Goal: Task Accomplishment & Management: Manage account settings

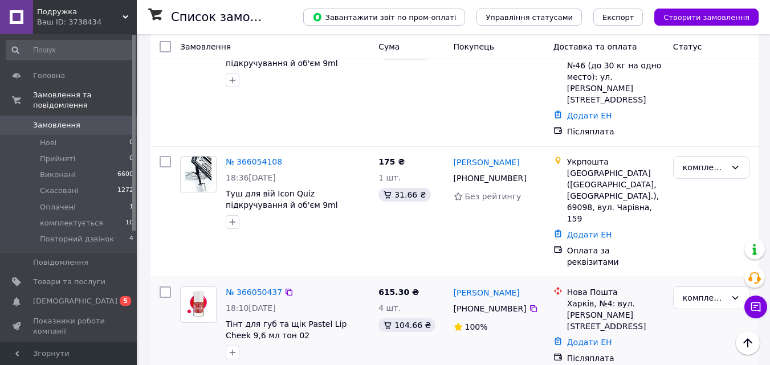
scroll to position [1082, 0]
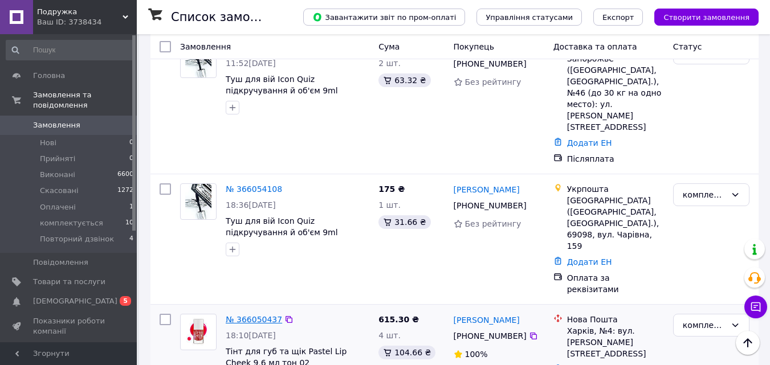
click at [245, 315] on link "№ 366050437" at bounding box center [254, 319] width 56 height 9
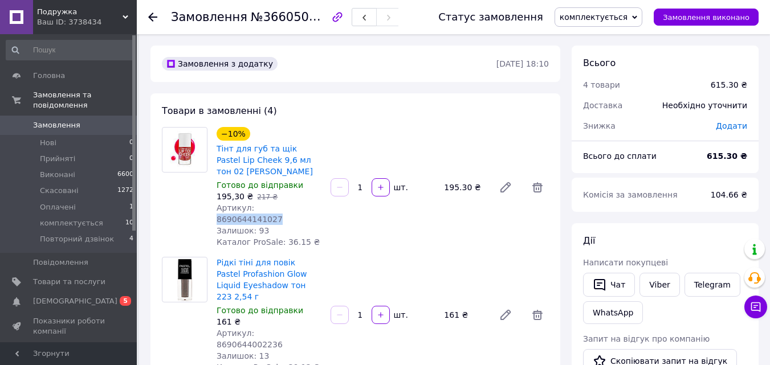
copy span "8690644141027"
drag, startPoint x: 250, startPoint y: 193, endPoint x: 325, endPoint y: 194, distance: 75.2
click at [325, 194] on div "−10% Тінт для губ та щік Pastel Lip Cheek 9,6 мл тон 02 [PERSON_NAME] Готово до…" at bounding box center [269, 187] width 114 height 125
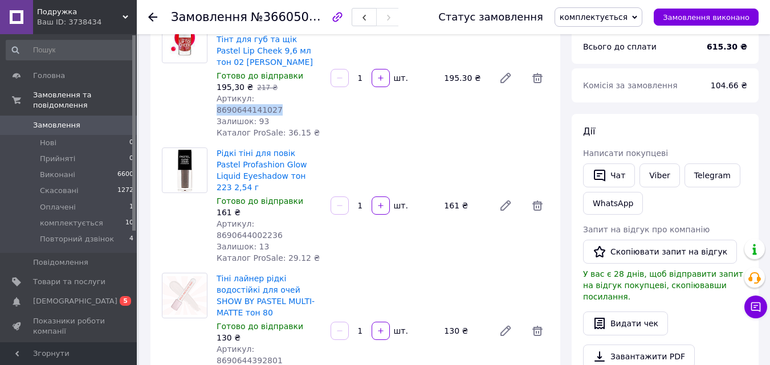
scroll to position [114, 0]
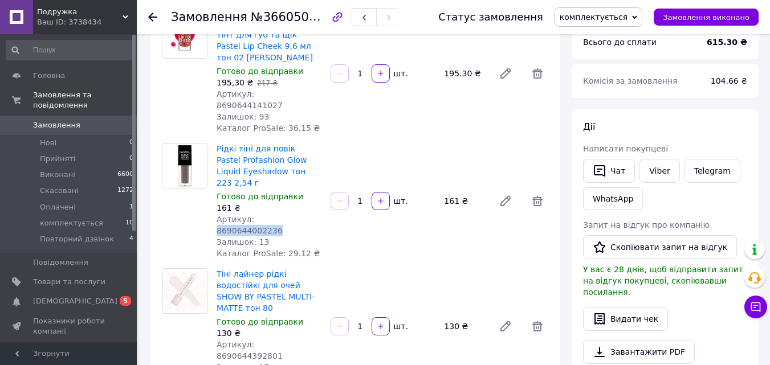
copy span "8690644002236"
drag, startPoint x: 250, startPoint y: 186, endPoint x: 311, endPoint y: 201, distance: 62.6
click at [312, 214] on div "Артикул: 8690644002236" at bounding box center [268, 225] width 105 height 23
copy span "8690644392801"
drag, startPoint x: 250, startPoint y: 286, endPoint x: 330, endPoint y: 288, distance: 80.4
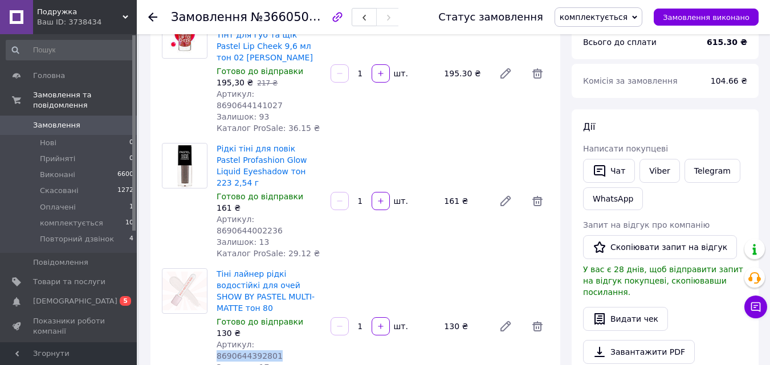
click at [330, 288] on div "Тіні лайнер рідкі водостійкі для очей SHOW BY PASTEL MULTI-MATTE тон 80 Готово …" at bounding box center [382, 326] width 341 height 121
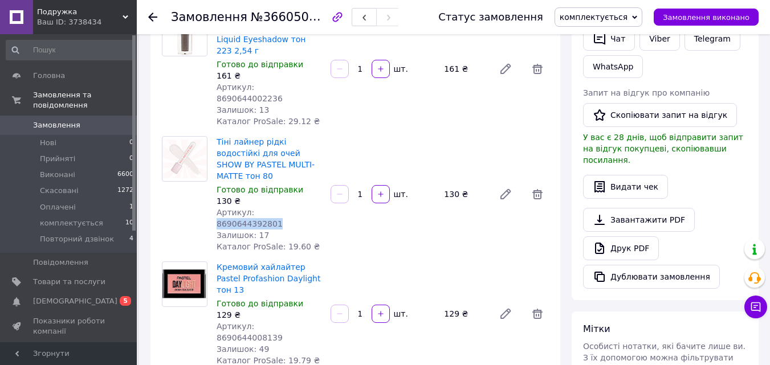
scroll to position [285, 0]
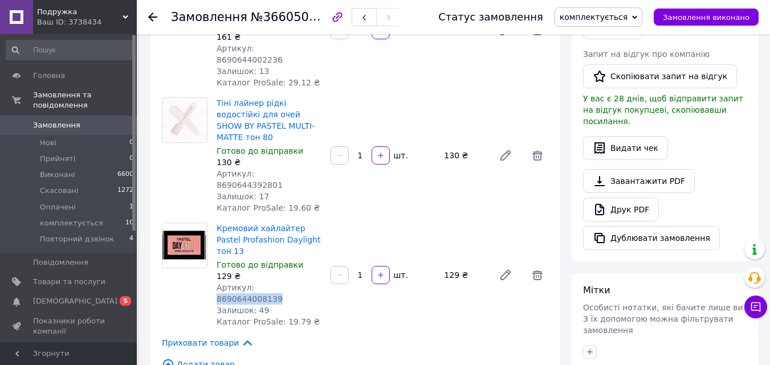
copy span "8690644008139"
drag, startPoint x: 251, startPoint y: 207, endPoint x: 317, endPoint y: 205, distance: 65.6
click at [317, 282] on div "Артикул: 8690644008139" at bounding box center [268, 293] width 105 height 23
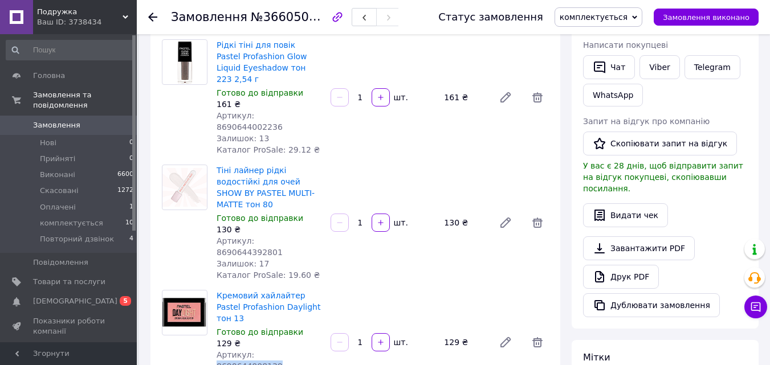
scroll to position [57, 0]
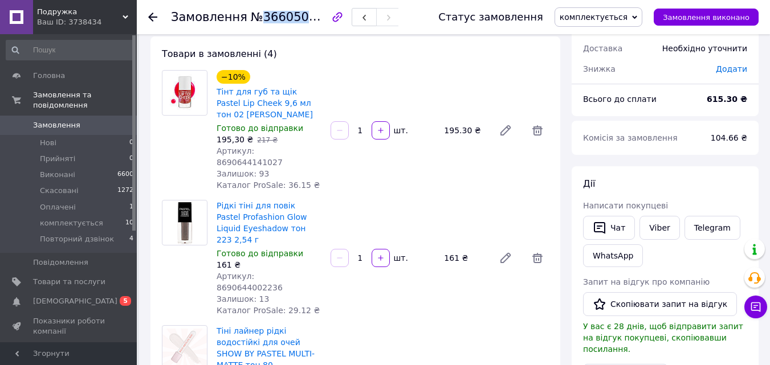
copy span "366050437"
drag, startPoint x: 256, startPoint y: 19, endPoint x: 309, endPoint y: 77, distance: 78.6
click at [309, 23] on span "№366050437" at bounding box center [291, 17] width 81 height 14
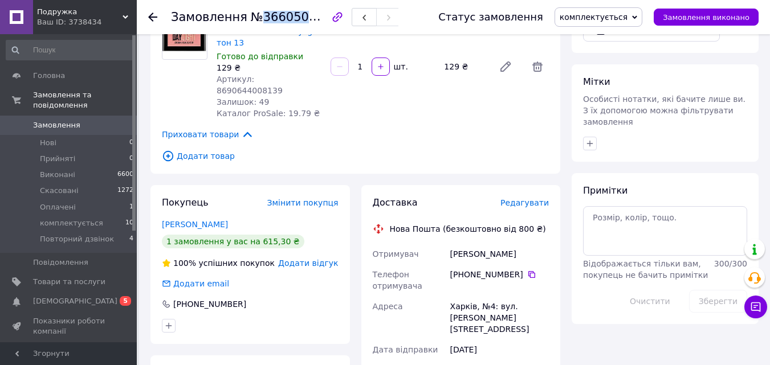
scroll to position [570, 0]
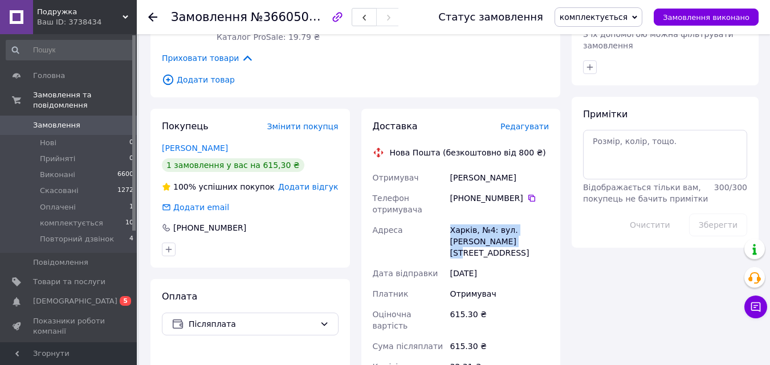
copy div "Адреса Харків, №4: вул. Достоєвського, 5"
drag, startPoint x: 452, startPoint y: 136, endPoint x: 518, endPoint y: 159, distance: 69.6
click at [518, 167] on div "Отримувач Швец Анна Телефон отримувача +380 98 195 69 89   Адреса Харків, №4: в…" at bounding box center [460, 293] width 181 height 253
copy div "Швец Анна"
drag, startPoint x: 492, startPoint y: 84, endPoint x: 449, endPoint y: 86, distance: 42.2
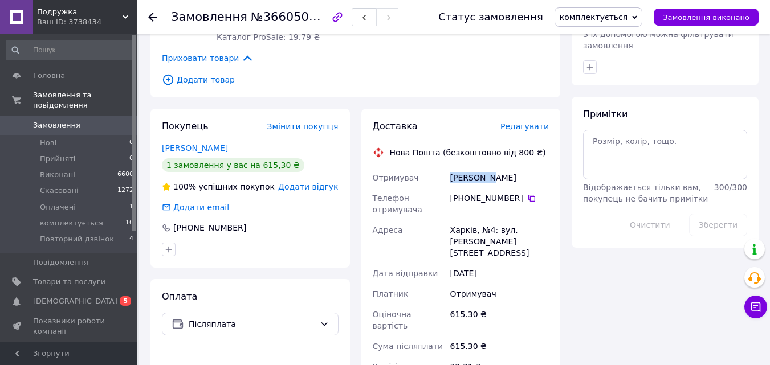
click at [448, 167] on div "Швец Анна" at bounding box center [499, 177] width 103 height 21
click at [528, 195] on icon at bounding box center [531, 198] width 7 height 7
click at [152, 15] on use at bounding box center [152, 17] width 9 height 9
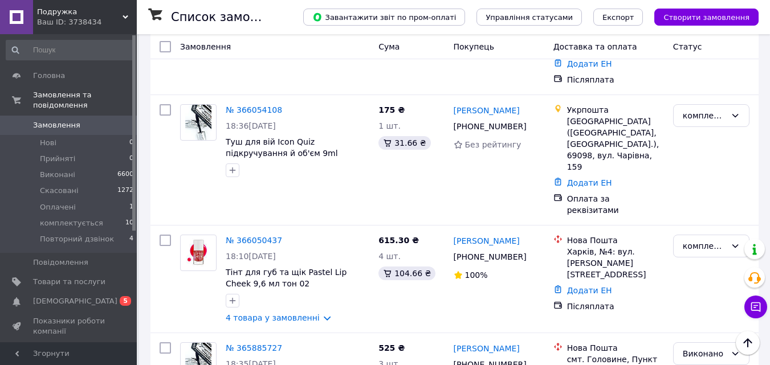
scroll to position [1025, 0]
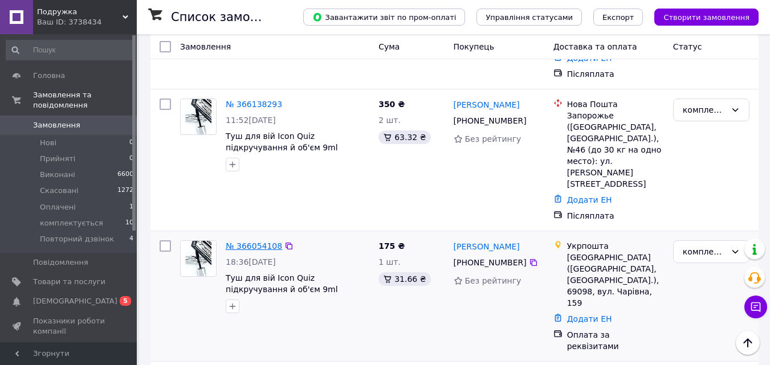
click at [240, 242] on link "№ 366054108" at bounding box center [254, 246] width 56 height 9
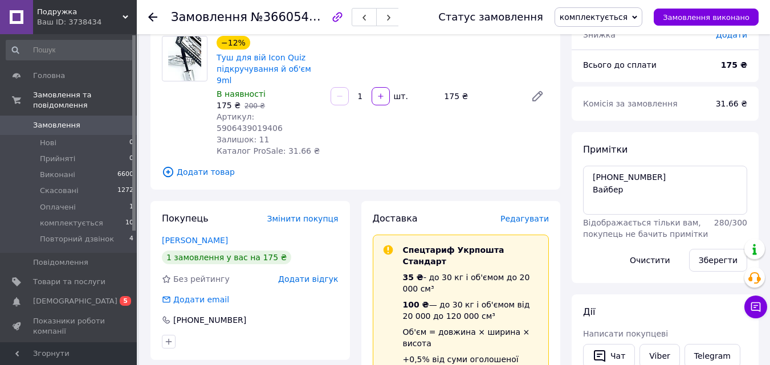
scroll to position [7, 0]
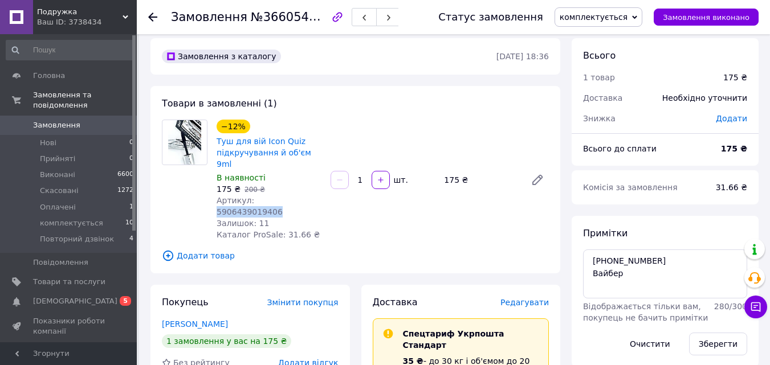
copy span "5906439019406"
drag, startPoint x: 250, startPoint y: 190, endPoint x: 320, endPoint y: 185, distance: 70.8
click at [320, 195] on div "Артикул: 5906439019406" at bounding box center [268, 206] width 105 height 23
copy span "366054108"
drag, startPoint x: 255, startPoint y: 18, endPoint x: 291, endPoint y: 100, distance: 89.0
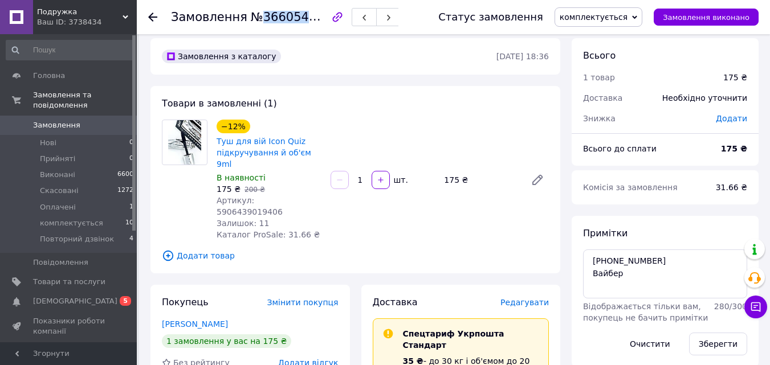
click at [309, 20] on span "№366054108" at bounding box center [291, 17] width 81 height 14
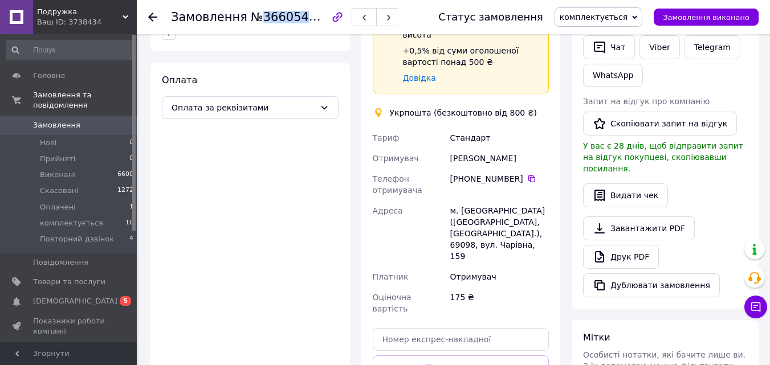
scroll to position [406, 0]
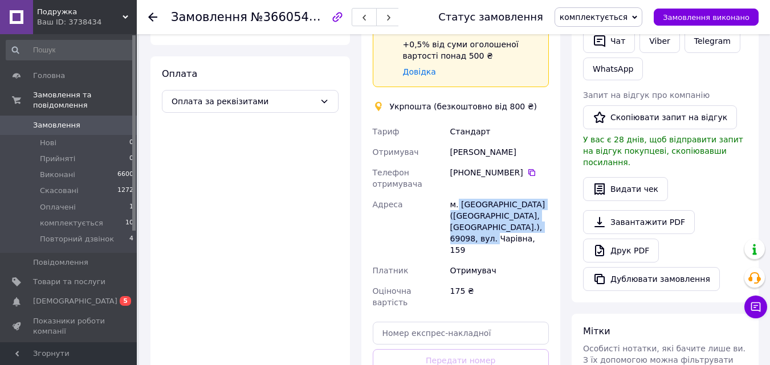
copy div "[GEOGRAPHIC_DATA] ([GEOGRAPHIC_DATA], [GEOGRAPHIC_DATA].), 69098, вул. Чарівна,…"
drag, startPoint x: 457, startPoint y: 169, endPoint x: 551, endPoint y: 197, distance: 98.1
click at [551, 197] on div "Доставка Редагувати Спецтариф Укрпошта Стандарт 35 ₴ - до 30 кг і об'ємом до 20…" at bounding box center [460, 160] width 199 height 548
drag, startPoint x: 516, startPoint y: 112, endPoint x: 440, endPoint y: 143, distance: 81.8
click at [442, 126] on div "Тариф Стандарт Отримувач Оксана Иткулова Телефон отримувача +380 68 532 34 12  …" at bounding box center [460, 216] width 181 height 191
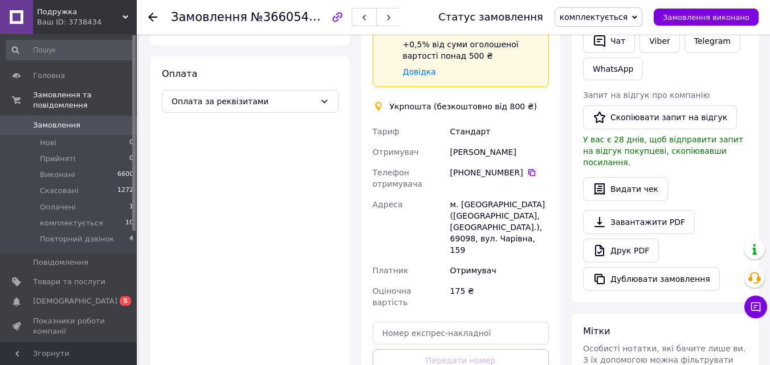
click at [529, 168] on icon at bounding box center [531, 172] width 9 height 9
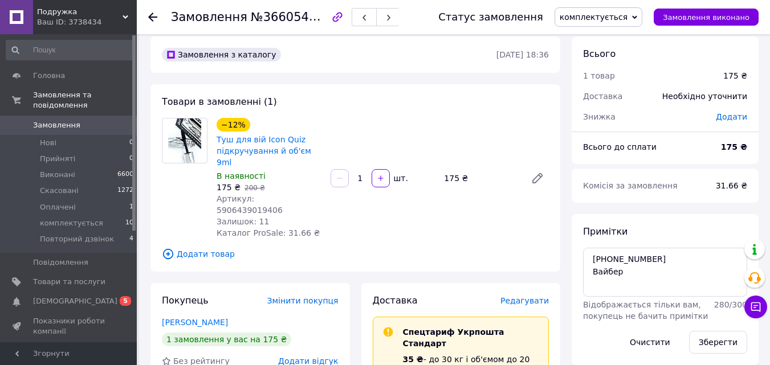
scroll to position [0, 0]
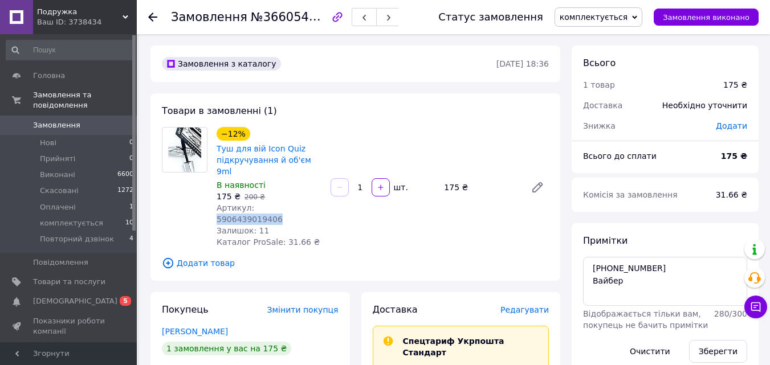
drag, startPoint x: 251, startPoint y: 193, endPoint x: 310, endPoint y: 219, distance: 65.1
click at [310, 219] on div "−12% Туш для вій Icon Quiz підкручування й об'єм 9ml В наявності 175 ₴   200 ₴ …" at bounding box center [269, 187] width 114 height 125
click at [367, 257] on span "Додати товар" at bounding box center [355, 263] width 387 height 13
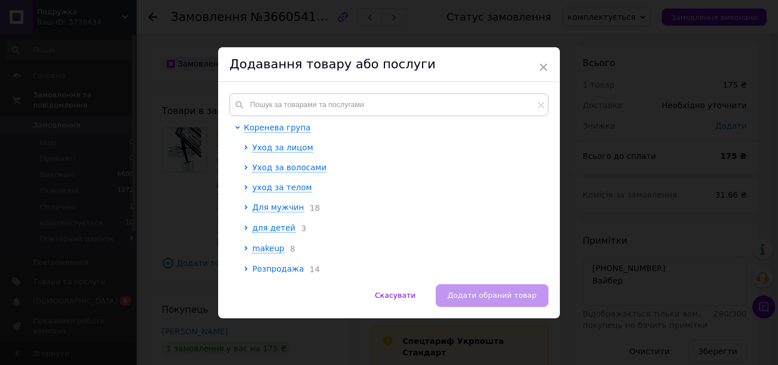
drag, startPoint x: 541, startPoint y: 65, endPoint x: 532, endPoint y: 85, distance: 21.9
click at [541, 64] on span "×" at bounding box center [543, 67] width 10 height 19
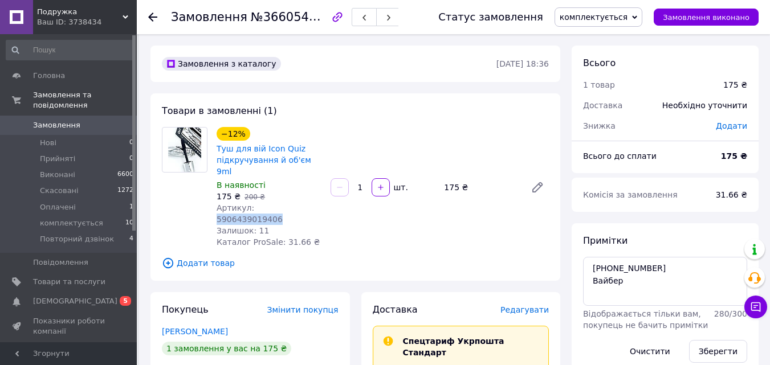
drag, startPoint x: 251, startPoint y: 196, endPoint x: 317, endPoint y: 194, distance: 65.5
click at [317, 202] on div "Артикул: 5906439019406" at bounding box center [268, 213] width 105 height 23
click at [152, 16] on icon at bounding box center [152, 17] width 9 height 9
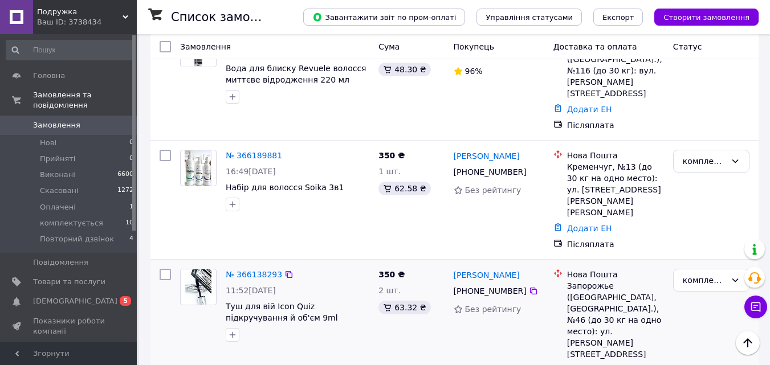
scroll to position [855, 0]
click at [252, 271] on link "№ 366138293" at bounding box center [254, 275] width 56 height 9
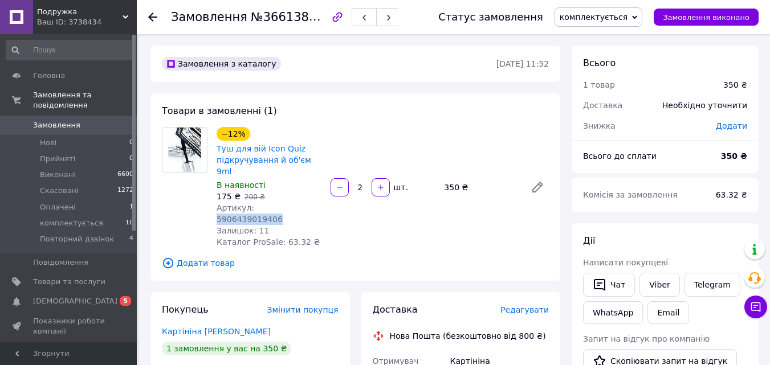
drag, startPoint x: 250, startPoint y: 198, endPoint x: 311, endPoint y: 292, distance: 112.8
click at [316, 202] on div "Артикул: 5906439019406" at bounding box center [268, 213] width 105 height 23
drag, startPoint x: 256, startPoint y: 17, endPoint x: 312, endPoint y: 18, distance: 55.3
click at [312, 18] on span "№366138293" at bounding box center [291, 17] width 81 height 14
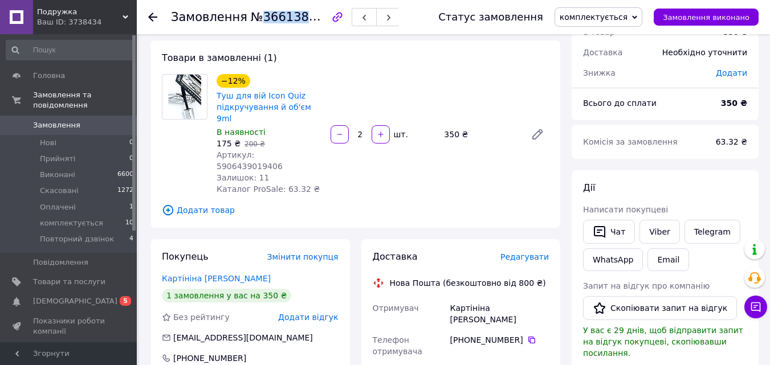
scroll to position [171, 0]
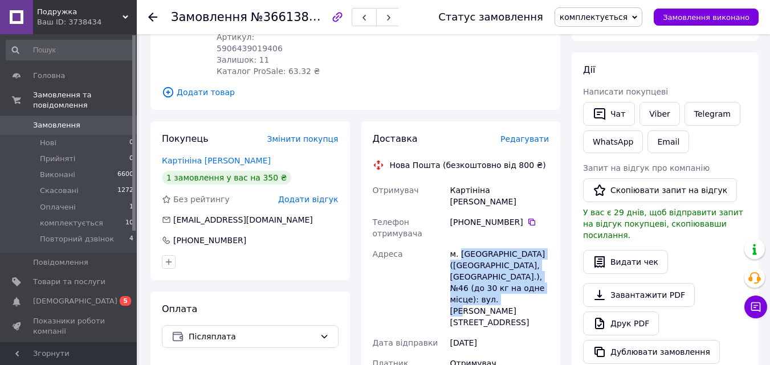
drag, startPoint x: 459, startPoint y: 219, endPoint x: 505, endPoint y: 353, distance: 141.4
click at [547, 260] on div "м. Запоріжжя (Запорізька обл., Запорізький р-н.), №46 (до 30 кг на одне місце):…" at bounding box center [499, 288] width 103 height 89
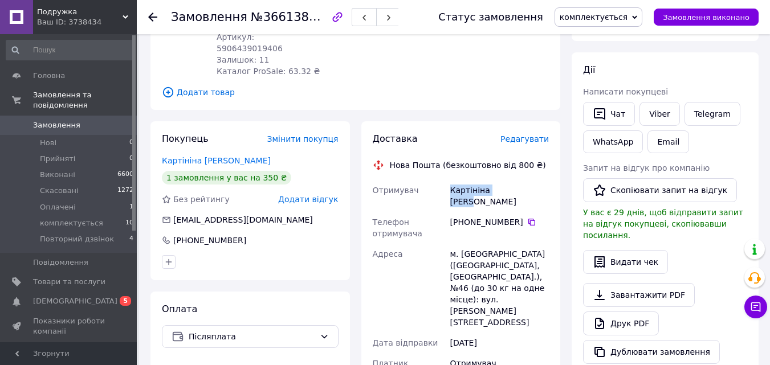
drag, startPoint x: 509, startPoint y: 165, endPoint x: 421, endPoint y: 227, distance: 107.5
click at [448, 180] on div "Картініна Елена" at bounding box center [499, 196] width 103 height 32
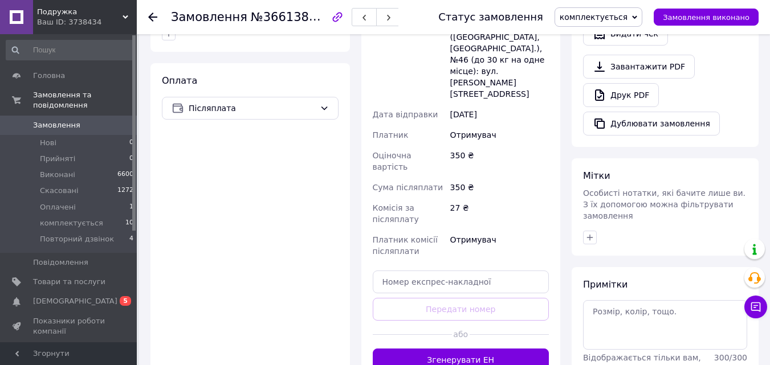
drag, startPoint x: 339, startPoint y: 387, endPoint x: 325, endPoint y: 387, distance: 13.7
click at [325, 365] on html "Подружка Ваш ID: 3738434 Сайт Подружка Кабінет покупця Перевірити стан системи …" at bounding box center [385, 78] width 770 height 955
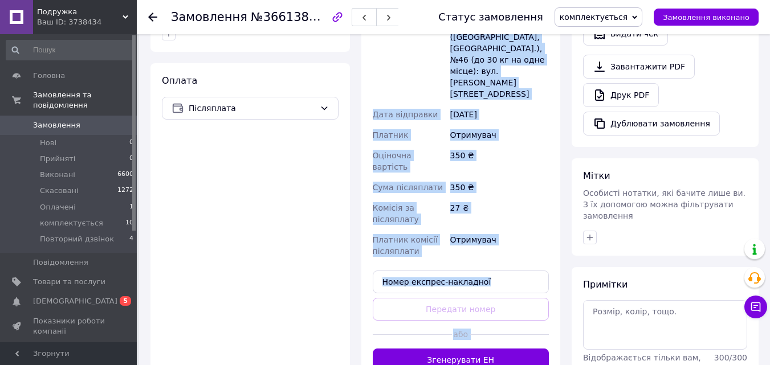
scroll to position [434, 0]
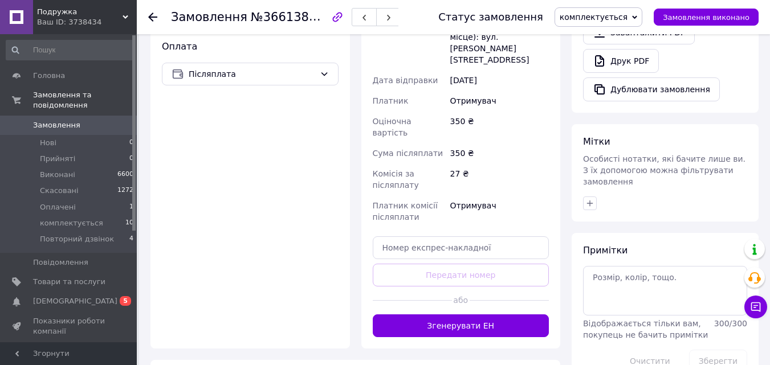
click at [320, 172] on div "Оплата Післяплата" at bounding box center [249, 189] width 199 height 320
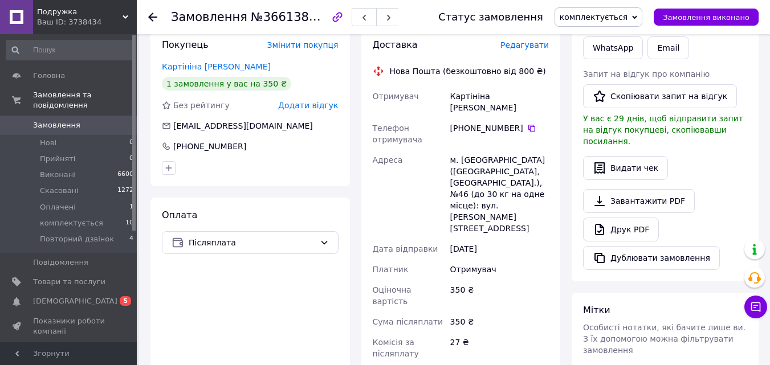
scroll to position [263, 0]
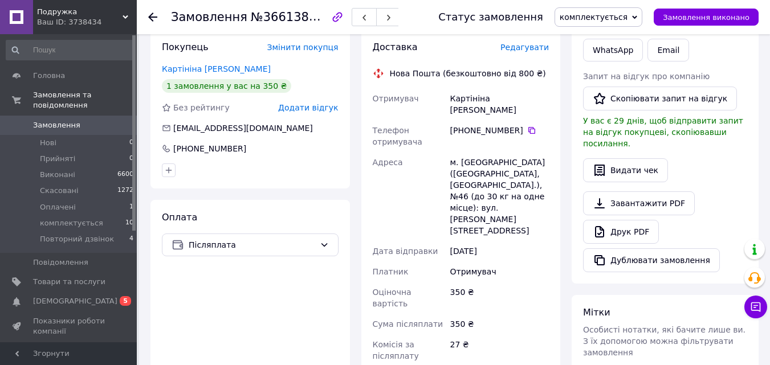
drag, startPoint x: 430, startPoint y: 75, endPoint x: 389, endPoint y: 209, distance: 140.0
click at [430, 88] on div "Отримувач" at bounding box center [408, 104] width 77 height 32
click at [528, 127] on icon at bounding box center [531, 130] width 7 height 7
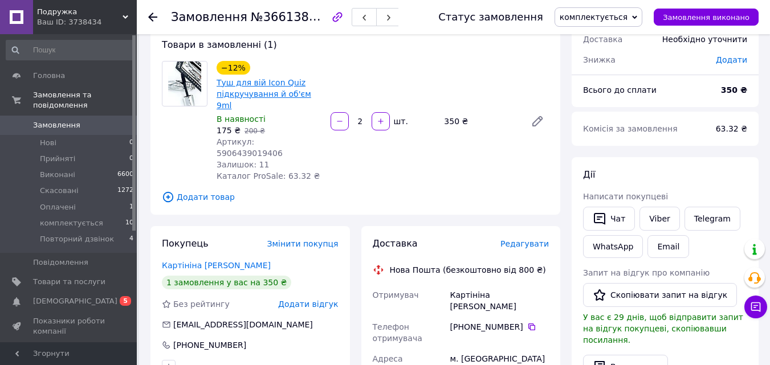
scroll to position [35, 0]
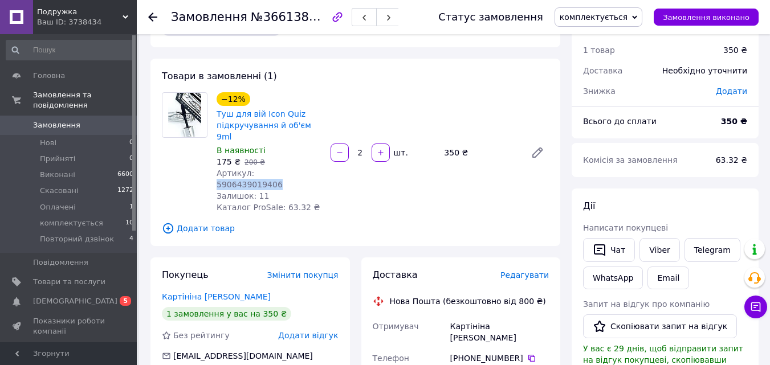
drag, startPoint x: 250, startPoint y: 160, endPoint x: 289, endPoint y: 198, distance: 54.8
click at [309, 167] on div "Артикул: 5906439019406" at bounding box center [268, 178] width 105 height 23
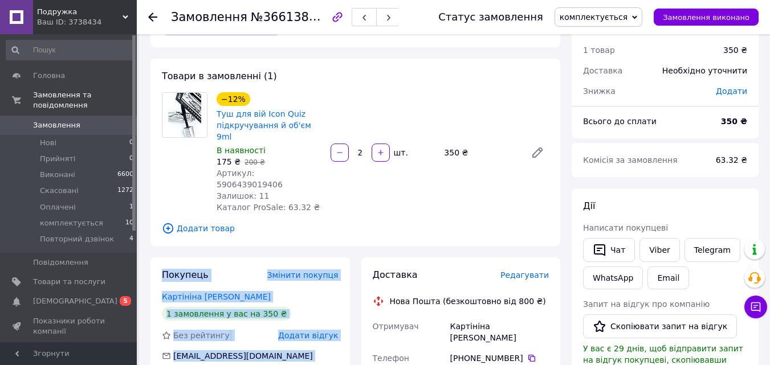
drag, startPoint x: 284, startPoint y: 212, endPoint x: 237, endPoint y: 387, distance: 181.6
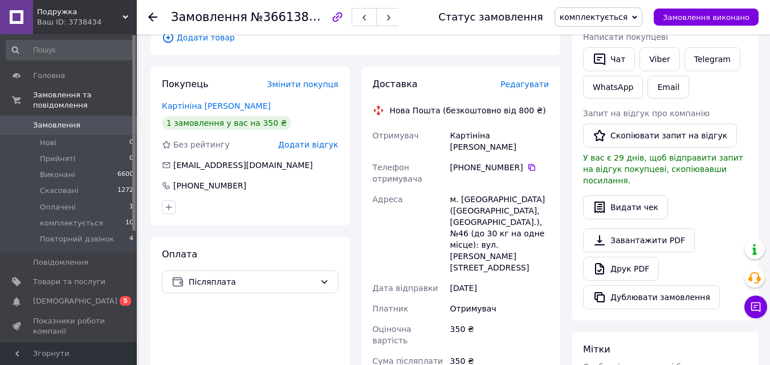
click at [153, 14] on use at bounding box center [152, 17] width 9 height 9
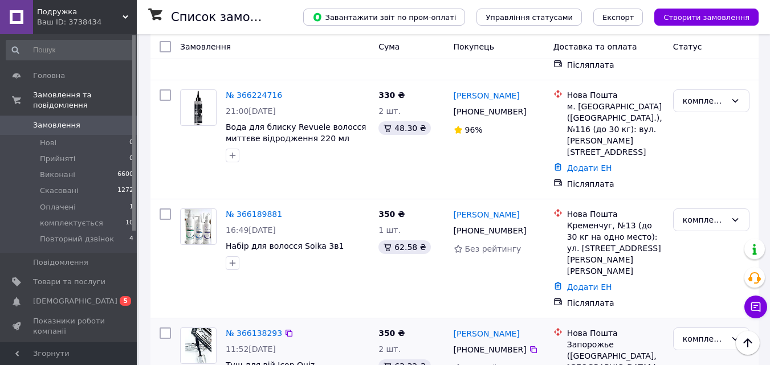
scroll to position [798, 0]
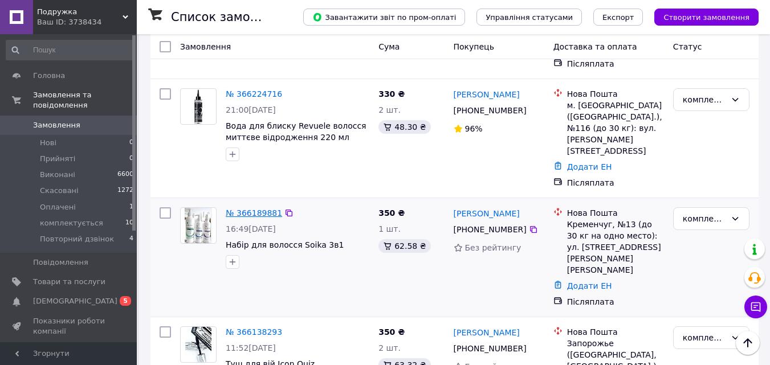
click at [243, 209] on link "№ 366189881" at bounding box center [254, 213] width 56 height 9
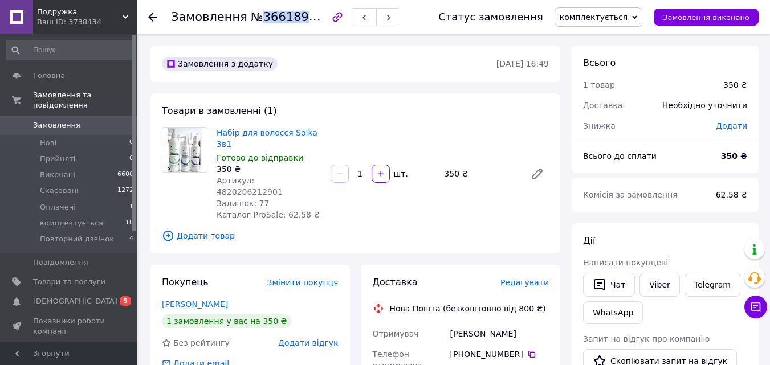
drag, startPoint x: 256, startPoint y: 19, endPoint x: 316, endPoint y: 120, distance: 117.2
click at [310, 23] on span "№366189881" at bounding box center [291, 17] width 81 height 14
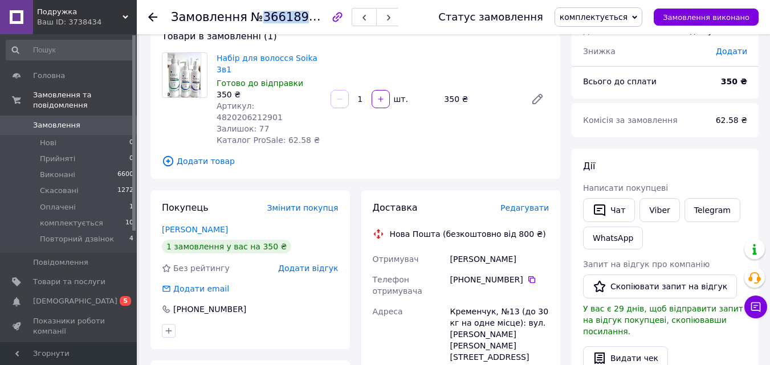
scroll to position [171, 0]
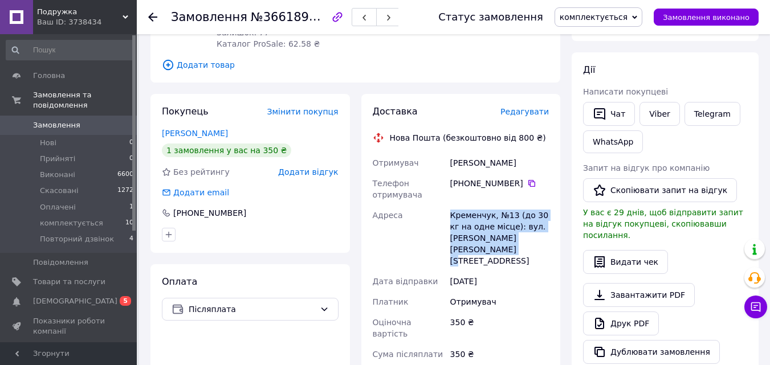
drag, startPoint x: 448, startPoint y: 191, endPoint x: 516, endPoint y: 256, distance: 93.1
click at [535, 216] on div "Кременчук, №13 (до 30 кг на одне місце): вул. Лікаря О. Богаєвського, 15/50" at bounding box center [499, 238] width 103 height 66
drag, startPoint x: 516, startPoint y: 138, endPoint x: 428, endPoint y: 92, distance: 99.1
click at [430, 94] on div "Доставка Редагувати Нова Пошта (безкоштовно від 800 ₴) Отримувач ярёменко амина…" at bounding box center [460, 322] width 199 height 456
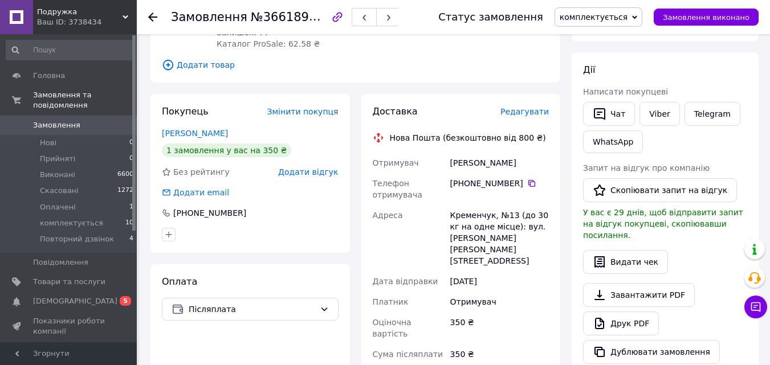
drag, startPoint x: 273, startPoint y: 181, endPoint x: 324, endPoint y: 181, distance: 50.7
click at [281, 181] on div "Покупець Змінити покупця ярёменко амина 1 замовлення у вас на 350 ₴ Без рейтинг…" at bounding box center [249, 173] width 199 height 159
drag, startPoint x: 514, startPoint y: 142, endPoint x: 449, endPoint y: 141, distance: 64.4
click at [449, 153] on div "ярёменко амина" at bounding box center [499, 163] width 103 height 21
click at [527, 179] on icon at bounding box center [531, 183] width 9 height 9
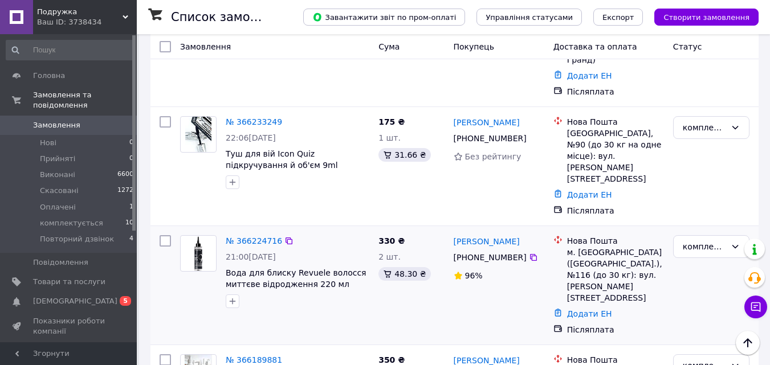
scroll to position [684, 0]
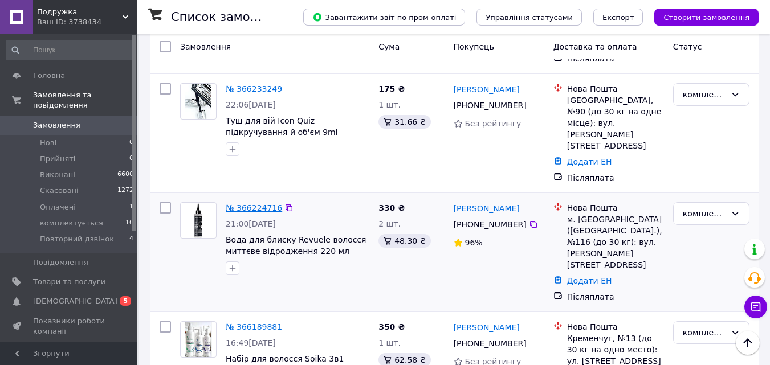
click at [242, 203] on link "№ 366224716" at bounding box center [254, 207] width 56 height 9
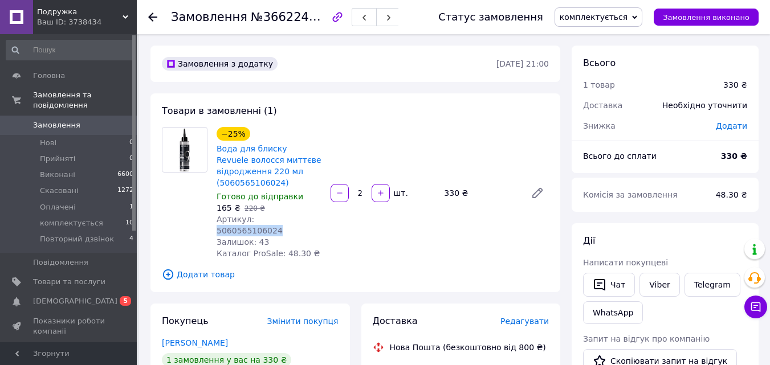
drag, startPoint x: 251, startPoint y: 218, endPoint x: 326, endPoint y: 247, distance: 80.8
click at [311, 224] on div "Артикул: 5060565106024" at bounding box center [268, 225] width 105 height 23
drag, startPoint x: 254, startPoint y: 18, endPoint x: 296, endPoint y: 76, distance: 71.9
click at [309, 19] on span "№366224716" at bounding box center [291, 17] width 81 height 14
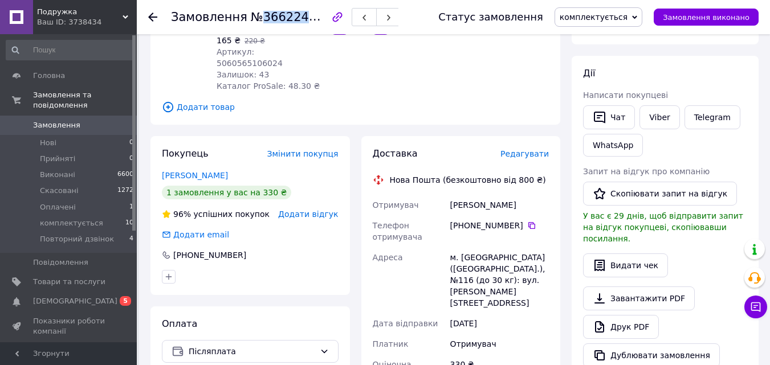
scroll to position [171, 0]
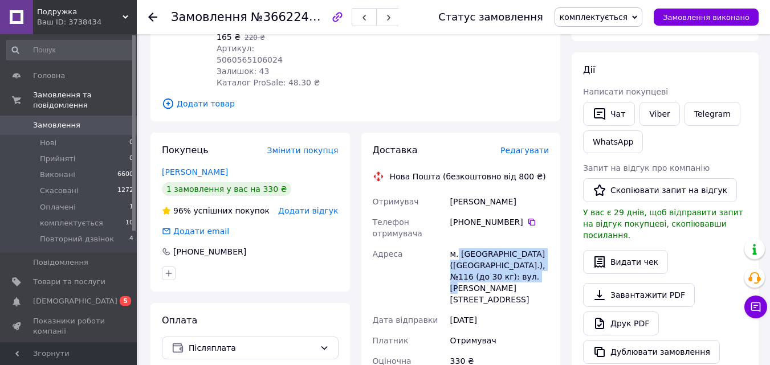
drag, startPoint x: 456, startPoint y: 240, endPoint x: 498, endPoint y: 320, distance: 90.5
click at [527, 268] on div "м. [GEOGRAPHIC_DATA] ([GEOGRAPHIC_DATA].), №116 (до 30 кг): вул. [PERSON_NAME][…" at bounding box center [499, 277] width 103 height 66
drag, startPoint x: 522, startPoint y: 190, endPoint x: 424, endPoint y: 253, distance: 117.1
click at [438, 191] on div "Отримувач Созанович Татьяна Телефон отримувача +380 98 833 10 10   Адреса м. Ки…" at bounding box center [460, 329] width 181 height 276
click at [527, 218] on icon at bounding box center [531, 222] width 9 height 9
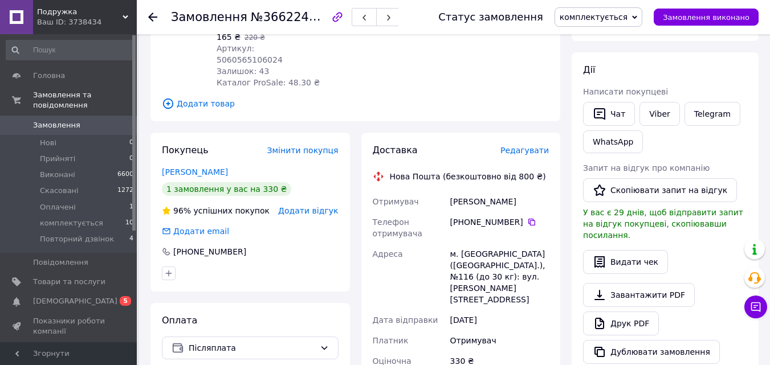
click at [152, 16] on icon at bounding box center [152, 17] width 9 height 9
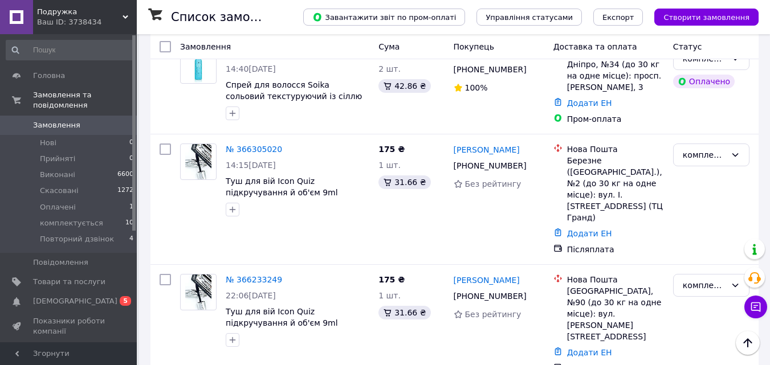
scroll to position [513, 0]
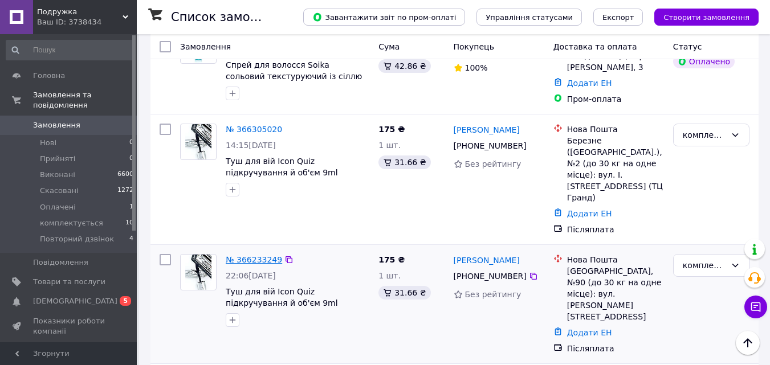
click at [251, 255] on link "№ 366233249" at bounding box center [254, 259] width 56 height 9
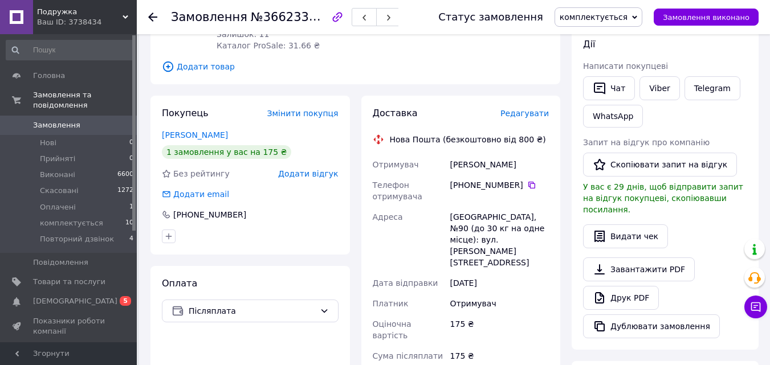
scroll to position [15, 0]
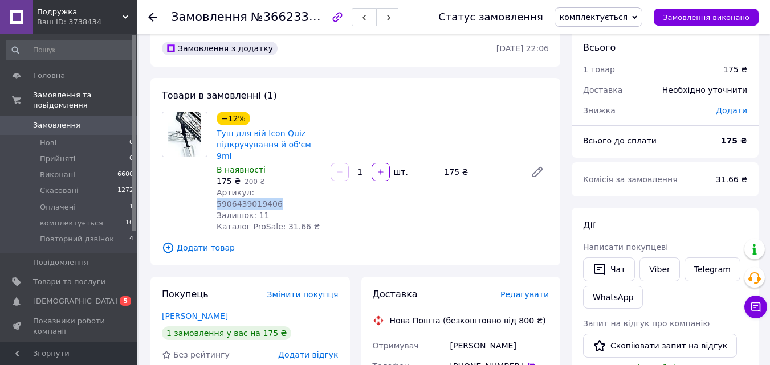
drag, startPoint x: 305, startPoint y: 182, endPoint x: 250, endPoint y: 179, distance: 54.8
click at [251, 188] on span "Артикул: 5906439019406" at bounding box center [249, 198] width 66 height 21
drag, startPoint x: 255, startPoint y: 15, endPoint x: 303, endPoint y: 91, distance: 89.1
click at [313, 23] on div "Замовлення №366233249" at bounding box center [284, 16] width 227 height 19
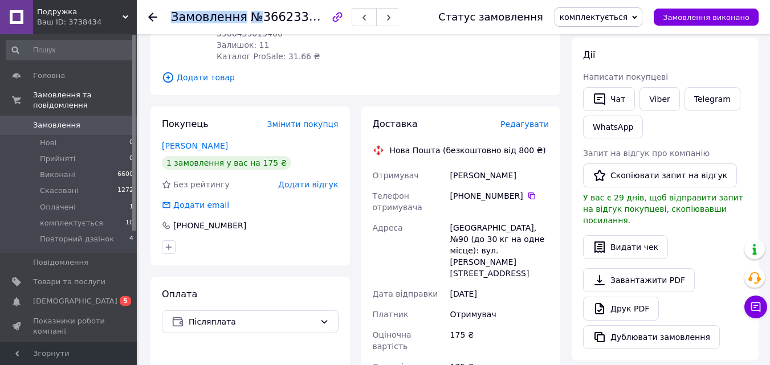
scroll to position [186, 0]
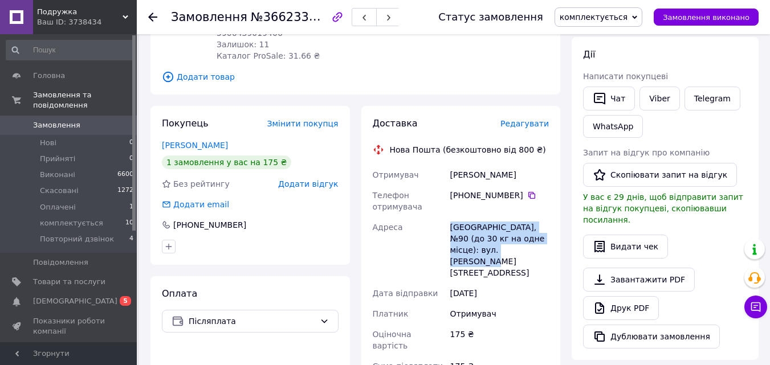
drag, startPoint x: 450, startPoint y: 200, endPoint x: 511, endPoint y: 228, distance: 67.0
click at [511, 228] on div "[GEOGRAPHIC_DATA], №90 (до 30 кг на одне місце): вул. [PERSON_NAME][STREET_ADDR…" at bounding box center [499, 250] width 103 height 66
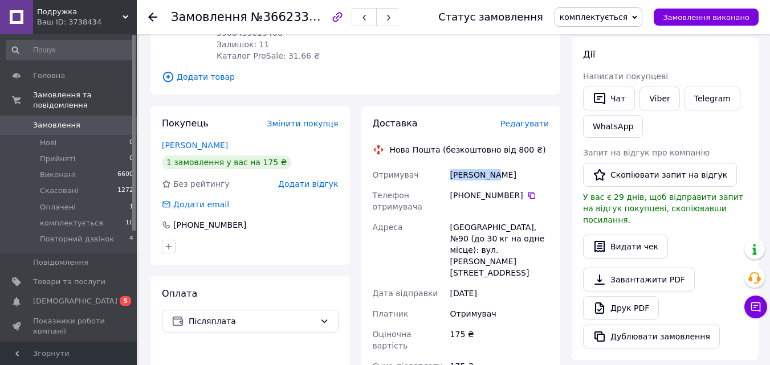
drag, startPoint x: 493, startPoint y: 152, endPoint x: 443, endPoint y: 239, distance: 100.3
click at [446, 165] on div "Отримувач Азза Аліна Телефон отримувача +380 68 421 20 82   Адреса Одеса, №90 (…" at bounding box center [460, 303] width 181 height 276
click at [528, 192] on icon at bounding box center [531, 195] width 7 height 7
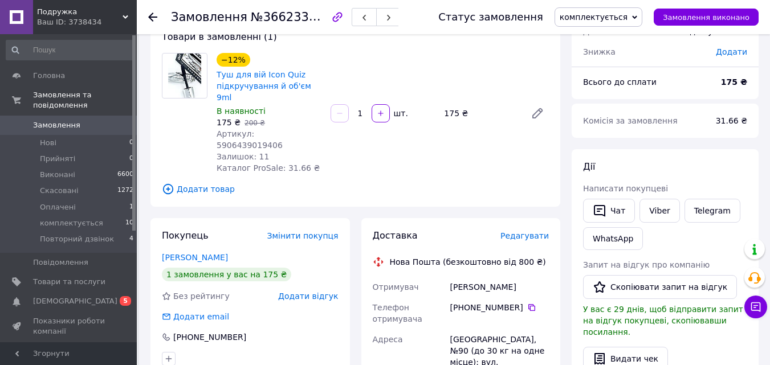
scroll to position [72, 0]
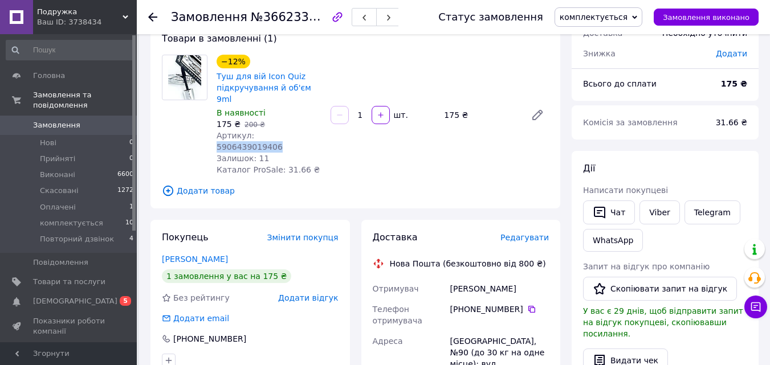
drag, startPoint x: 248, startPoint y: 123, endPoint x: 308, endPoint y: 171, distance: 76.2
click at [314, 130] on div "Артикул: 5906439019406" at bounding box center [268, 141] width 105 height 23
click at [149, 13] on icon at bounding box center [152, 17] width 9 height 9
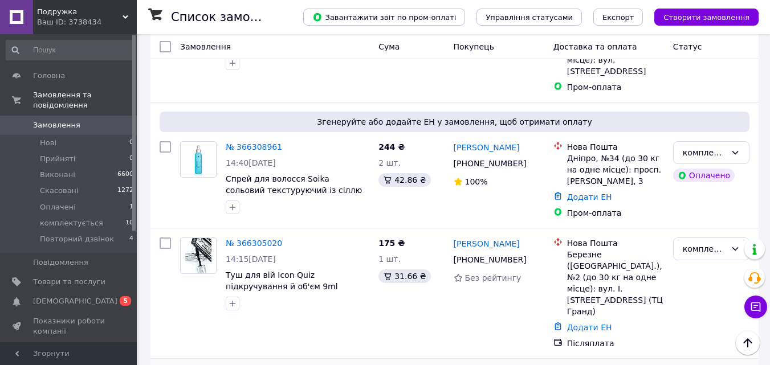
scroll to position [456, 0]
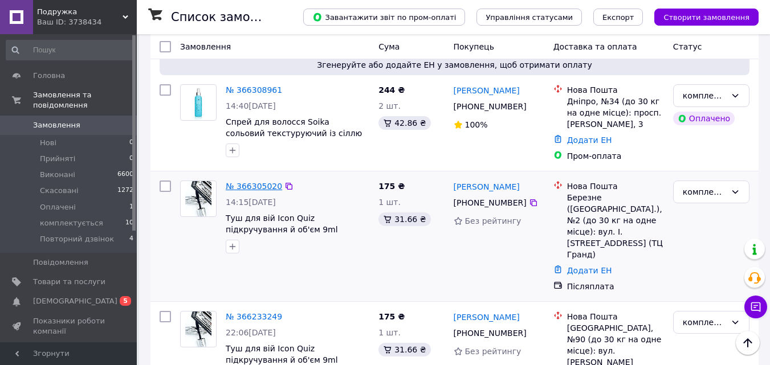
click at [250, 182] on link "№ 366305020" at bounding box center [254, 186] width 56 height 9
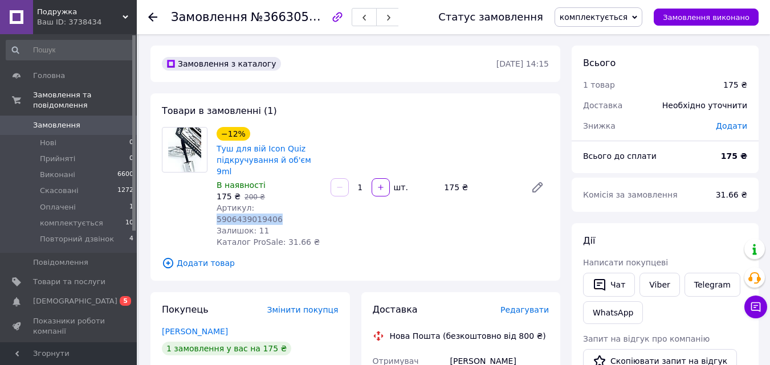
drag, startPoint x: 250, startPoint y: 193, endPoint x: 320, endPoint y: 226, distance: 77.5
click at [320, 213] on div "−12% Туш для вій Icon Quiz підкручування й об'єм 9ml В наявності 175 ₴   200 ₴ …" at bounding box center [269, 187] width 114 height 125
drag, startPoint x: 256, startPoint y: 16, endPoint x: 305, endPoint y: 144, distance: 137.2
click at [308, 20] on span "№366305020" at bounding box center [291, 17] width 81 height 14
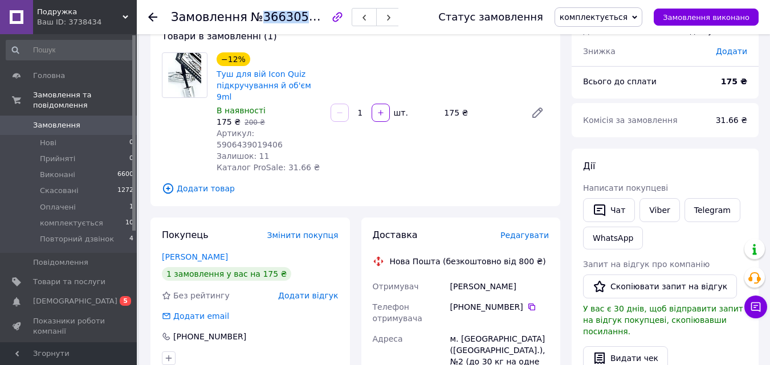
scroll to position [171, 0]
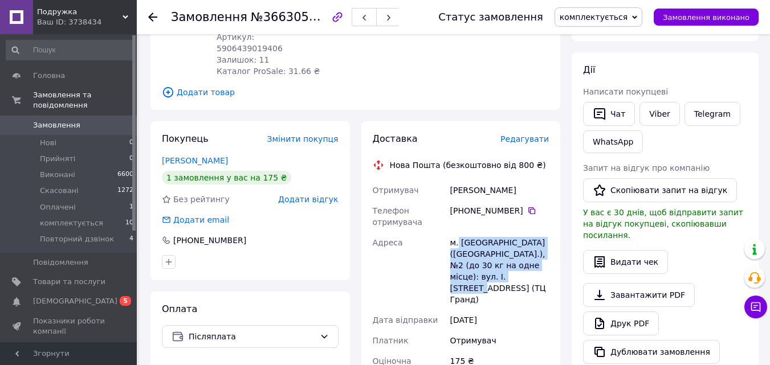
drag, startPoint x: 458, startPoint y: 218, endPoint x: 458, endPoint y: 342, distance: 123.6
click at [516, 258] on div "м. Березне (Рівненська обл.), №2 (до 30 кг на одне місце): вул. І. Франка, 2а (…" at bounding box center [499, 270] width 103 height 77
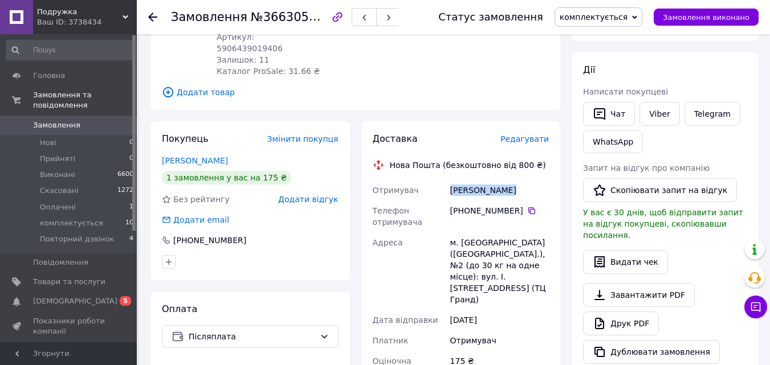
drag, startPoint x: 507, startPoint y: 167, endPoint x: 447, endPoint y: 186, distance: 62.7
click at [447, 180] on div "Отримувач Лук'янчук Яна Телефон отримувача +380 96 016 30 10   Адреса м. Березн…" at bounding box center [460, 323] width 181 height 287
click at [527, 206] on icon at bounding box center [531, 210] width 9 height 9
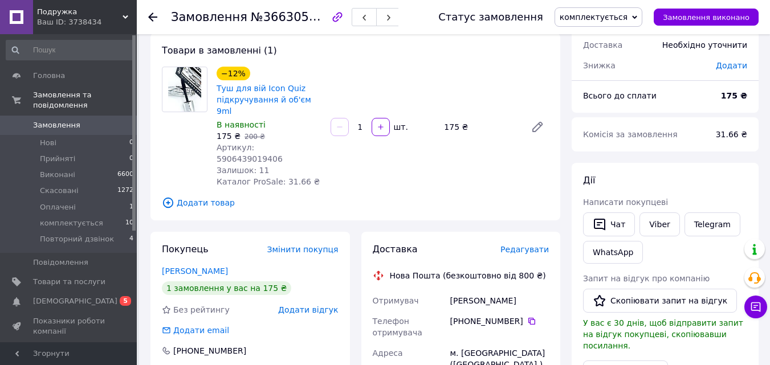
scroll to position [57, 0]
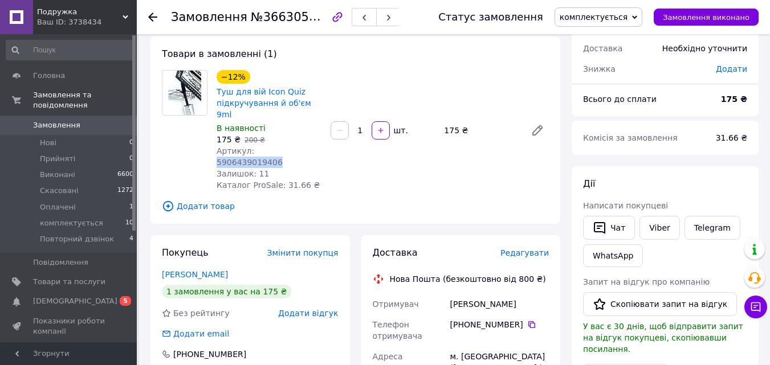
drag, startPoint x: 251, startPoint y: 139, endPoint x: 302, endPoint y: 195, distance: 75.4
click at [316, 145] on div "Артикул: 5906439019406" at bounding box center [268, 156] width 105 height 23
click at [154, 17] on use at bounding box center [152, 17] width 9 height 9
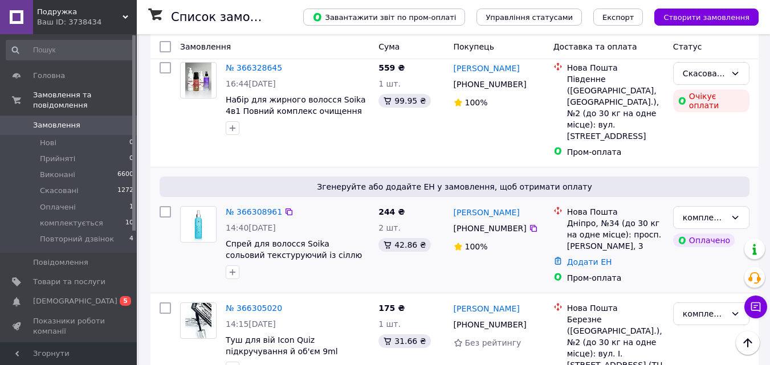
scroll to position [342, 0]
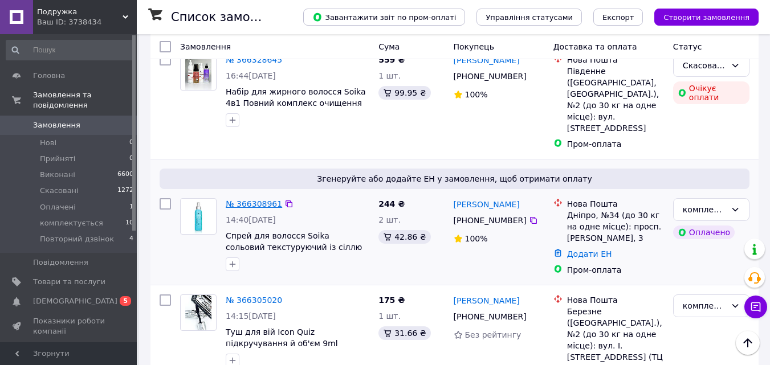
click at [243, 199] on link "№ 366308961" at bounding box center [254, 203] width 56 height 9
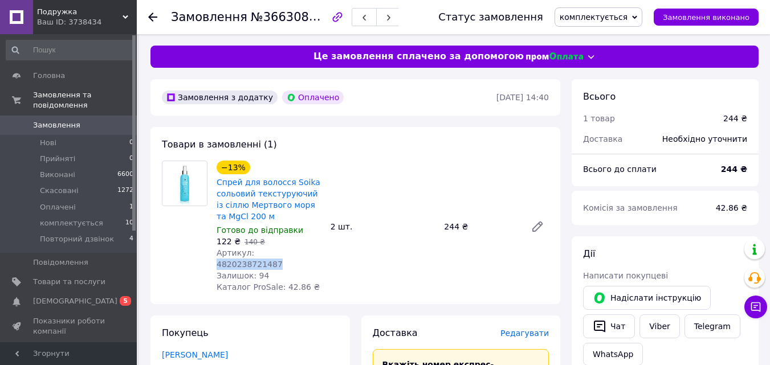
drag, startPoint x: 251, startPoint y: 254, endPoint x: 299, endPoint y: 349, distance: 106.5
click at [310, 256] on div "Артикул: 4820238721487" at bounding box center [268, 258] width 105 height 23
drag, startPoint x: 256, startPoint y: 16, endPoint x: 306, endPoint y: 104, distance: 101.0
click at [310, 15] on span "№366308961" at bounding box center [291, 17] width 81 height 14
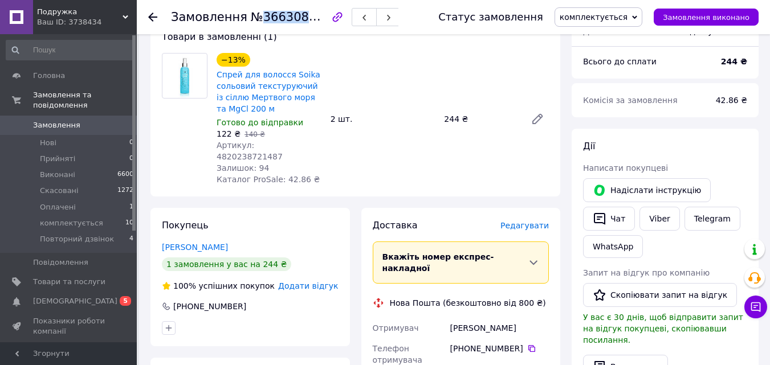
scroll to position [285, 0]
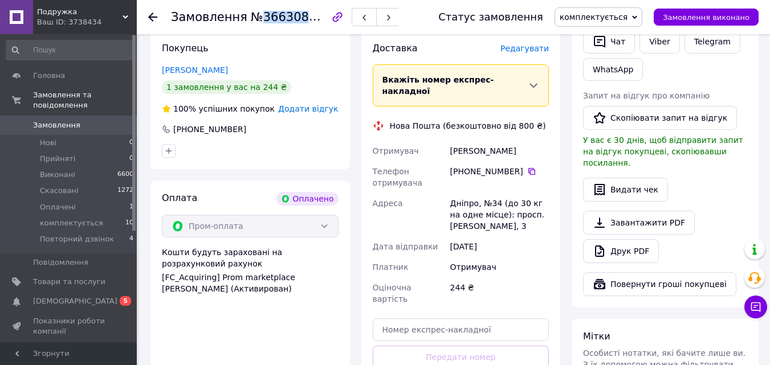
drag, startPoint x: 445, startPoint y: 181, endPoint x: 481, endPoint y: 241, distance: 70.2
click at [493, 212] on div "Отримувач Соломяная Марина Телефон отримувача +380 50 199 31 81   Адреса Дніпро…" at bounding box center [460, 225] width 181 height 169
drag, startPoint x: 510, startPoint y: 128, endPoint x: 429, endPoint y: 183, distance: 98.0
click at [448, 141] on div "Соломяная Марина" at bounding box center [499, 151] width 103 height 21
click at [528, 168] on icon at bounding box center [531, 171] width 7 height 7
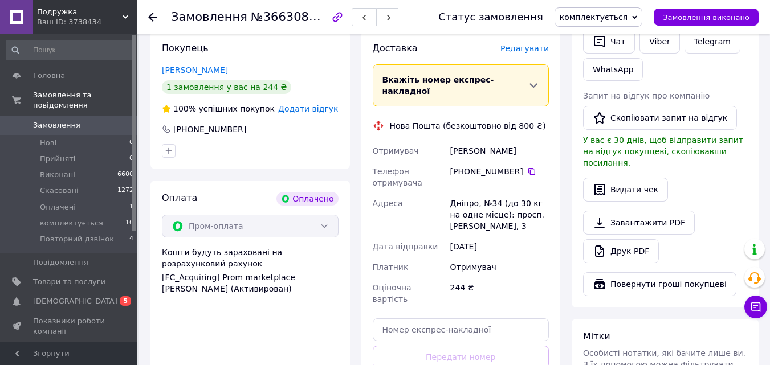
click at [153, 16] on icon at bounding box center [152, 17] width 9 height 9
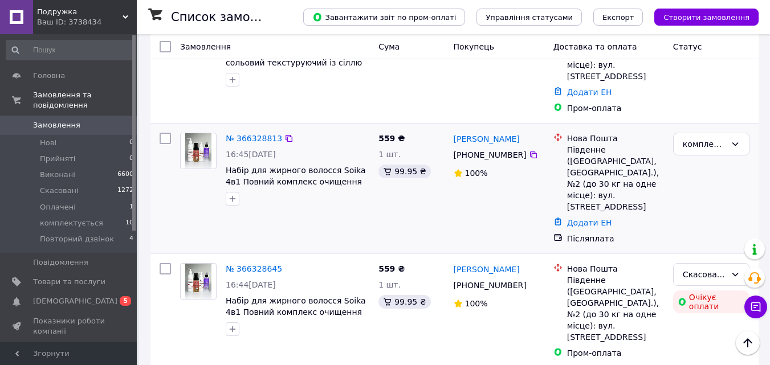
scroll to position [114, 0]
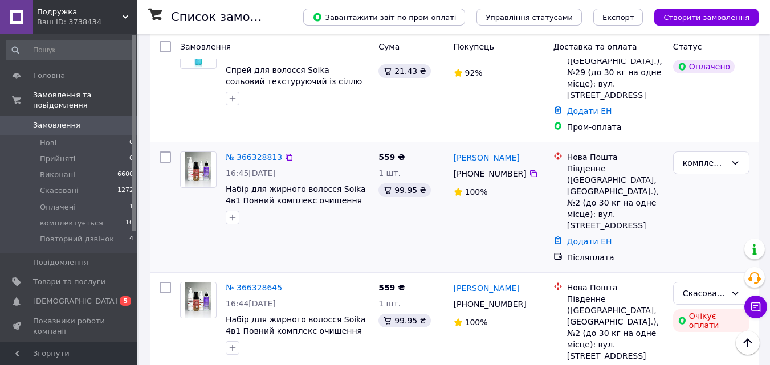
click at [255, 153] on link "№ 366328813" at bounding box center [254, 157] width 56 height 9
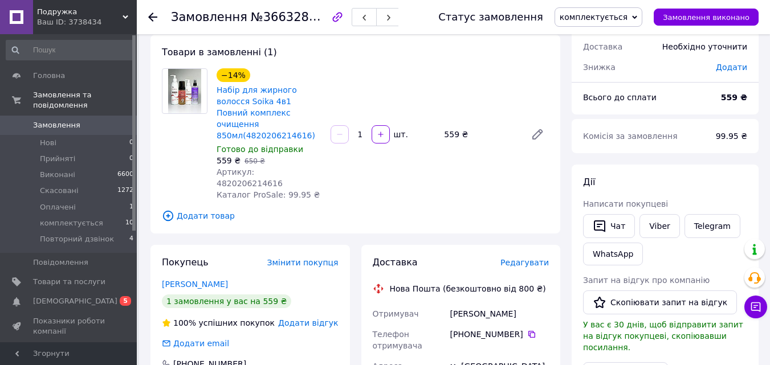
scroll to position [57, 0]
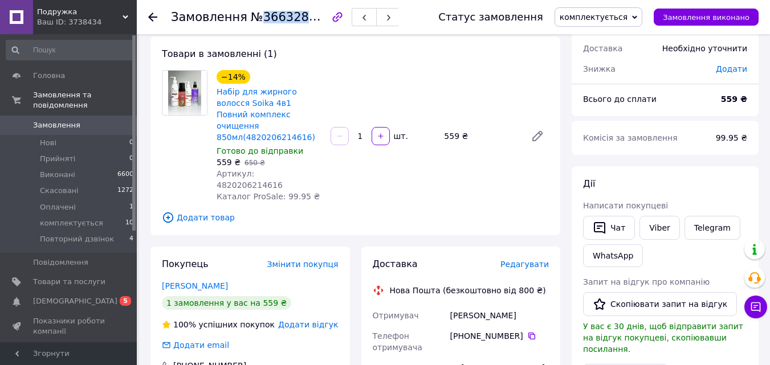
drag, startPoint x: 256, startPoint y: 17, endPoint x: 304, endPoint y: 40, distance: 53.0
click at [309, 21] on span "№366328813" at bounding box center [291, 17] width 81 height 14
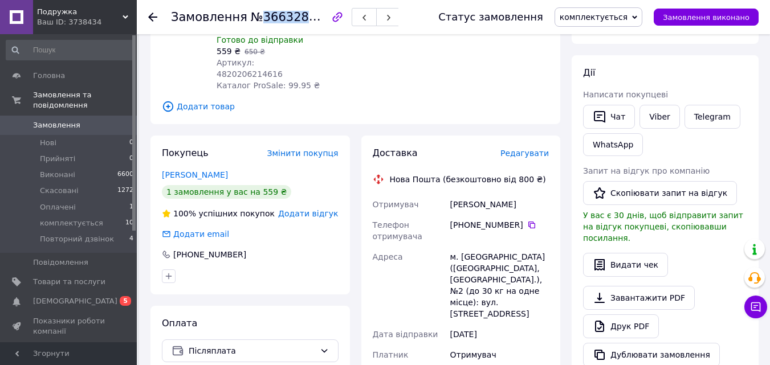
scroll to position [171, 0]
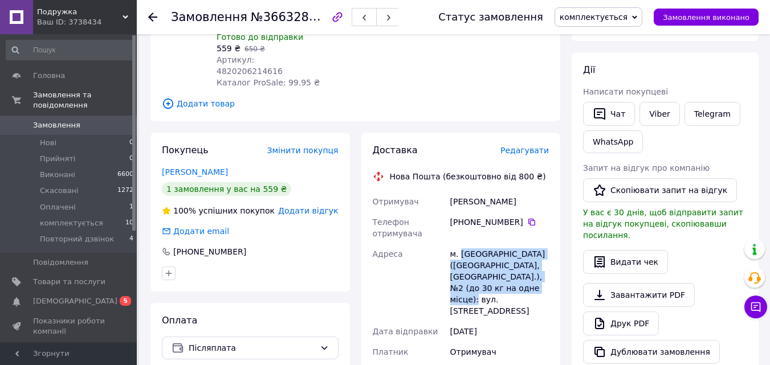
drag, startPoint x: 459, startPoint y: 231, endPoint x: 509, endPoint y: 260, distance: 57.7
click at [509, 260] on div "м. Південне (Одеська обл., Одеський р-н.), №2 (до 30 кг на одне місце): вул. Хі…" at bounding box center [499, 282] width 103 height 77
drag, startPoint x: 515, startPoint y: 177, endPoint x: 438, endPoint y: 178, distance: 76.9
click at [438, 191] on div "Отримувач гридина татьяна Телефон отримувача +380 93 398 91 19   Адреса м. Півд…" at bounding box center [460, 334] width 181 height 287
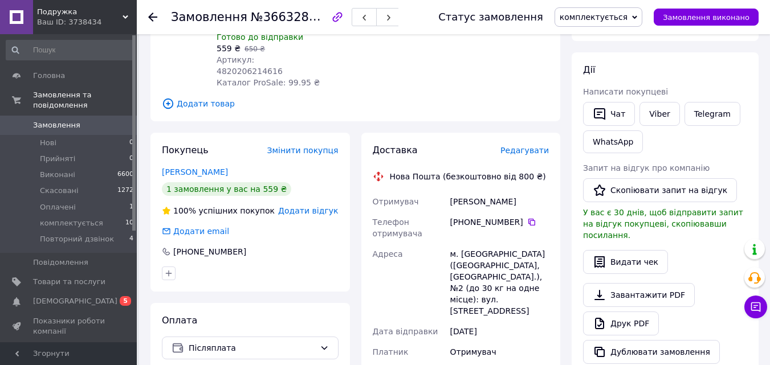
drag, startPoint x: 524, startPoint y: 199, endPoint x: 505, endPoint y: 214, distance: 24.3
click at [527, 218] on icon at bounding box center [531, 222] width 9 height 9
click at [150, 17] on use at bounding box center [152, 17] width 9 height 9
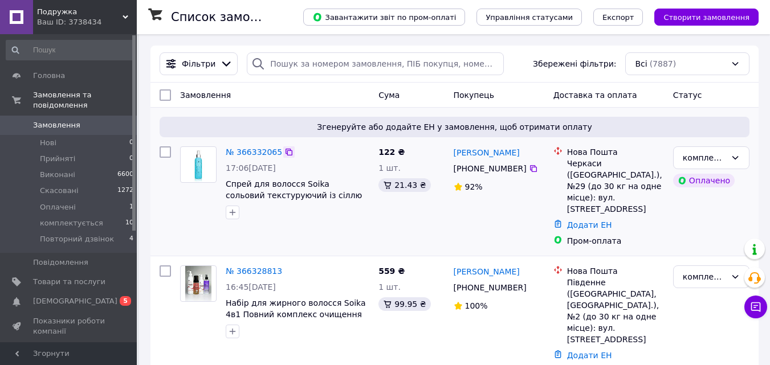
click at [284, 153] on icon at bounding box center [288, 152] width 9 height 9
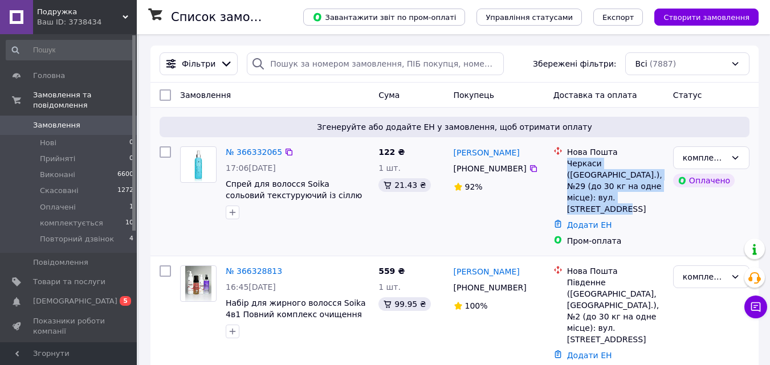
drag, startPoint x: 567, startPoint y: 162, endPoint x: 620, endPoint y: 197, distance: 62.9
click at [620, 197] on div "Черкаси ([GEOGRAPHIC_DATA].), №29 (до 30 кг на одне місце): вул. [STREET_ADDRES…" at bounding box center [615, 186] width 97 height 57
drag, startPoint x: 529, startPoint y: 151, endPoint x: 456, endPoint y: 157, distance: 73.8
click at [455, 153] on div "[PERSON_NAME]" at bounding box center [498, 152] width 93 height 14
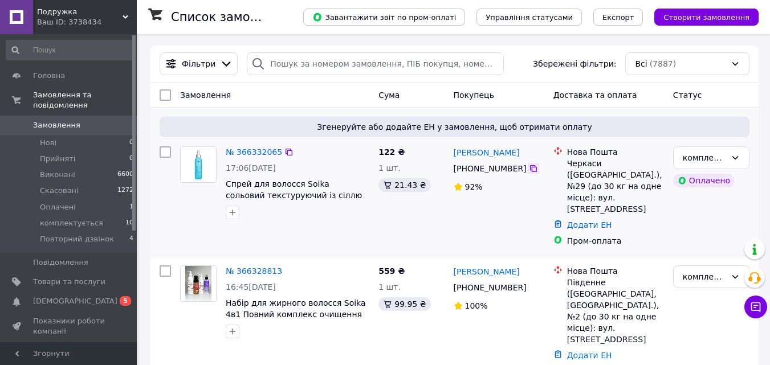
click at [530, 168] on icon at bounding box center [533, 168] width 7 height 7
